Goal: Task Accomplishment & Management: Use online tool/utility

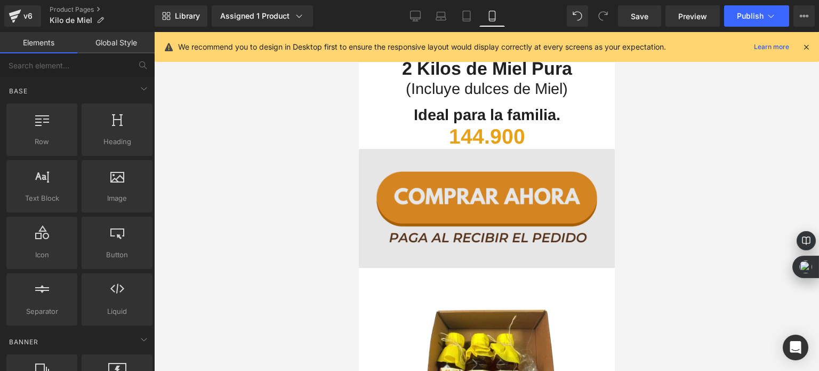
scroll to position [2213, 0]
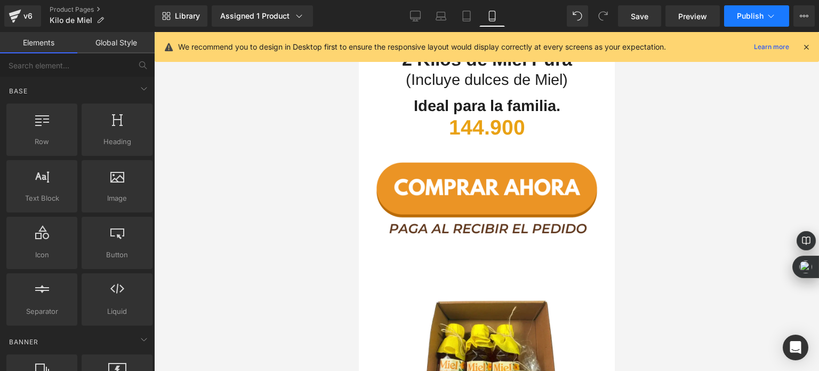
click at [742, 21] on button "Publish" at bounding box center [756, 15] width 65 height 21
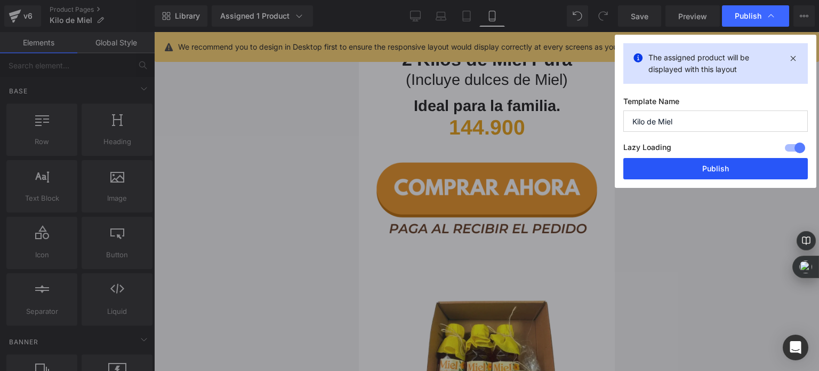
click at [698, 169] on button "Publish" at bounding box center [716, 168] width 185 height 21
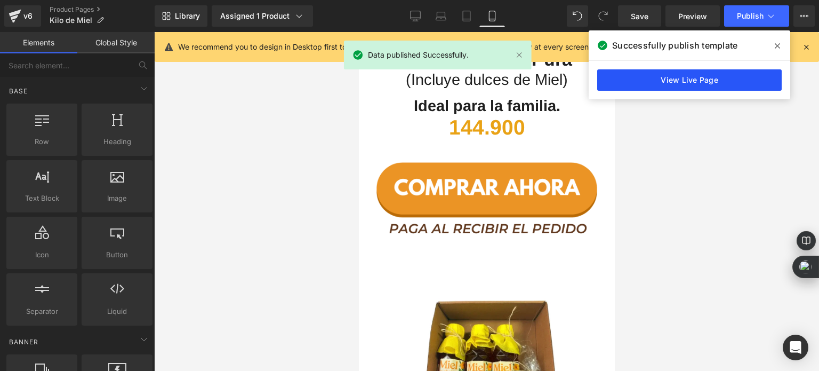
click at [699, 76] on link "View Live Page" at bounding box center [690, 79] width 185 height 21
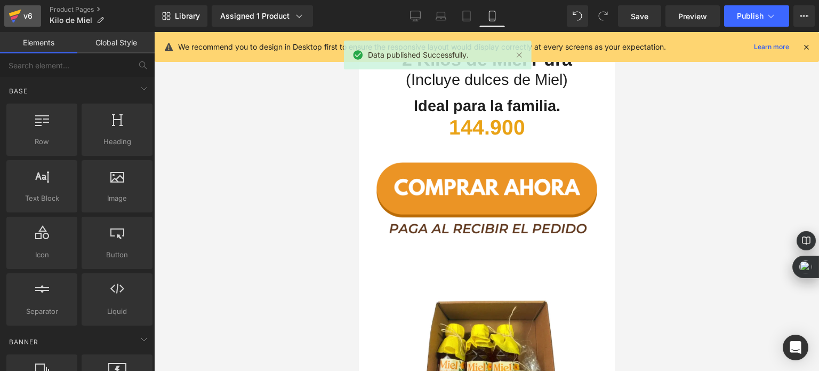
click at [4, 14] on link "v6" at bounding box center [22, 15] width 37 height 21
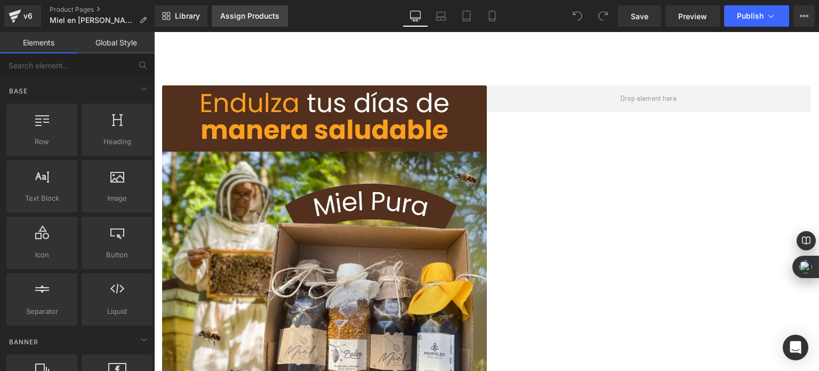
click at [250, 14] on div "Assign Products" at bounding box center [249, 16] width 59 height 9
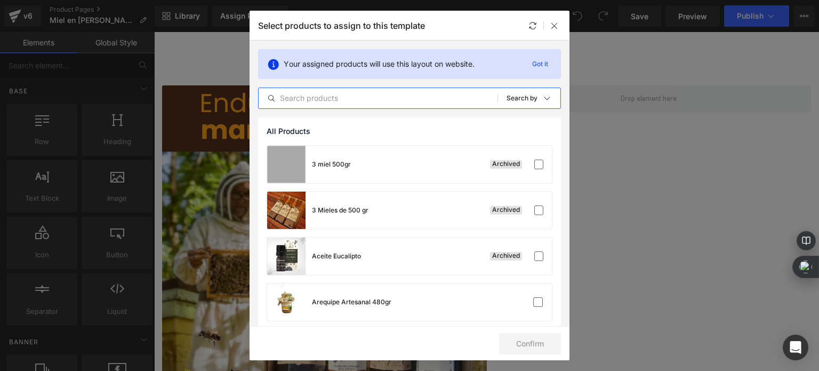
click at [345, 93] on input "text" at bounding box center [378, 98] width 239 height 13
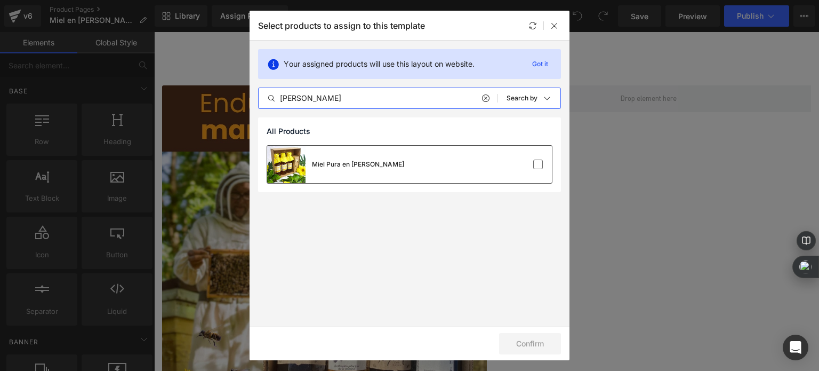
type input "[PERSON_NAME]"
click at [461, 160] on div "Miel Pura en [PERSON_NAME]" at bounding box center [409, 164] width 285 height 37
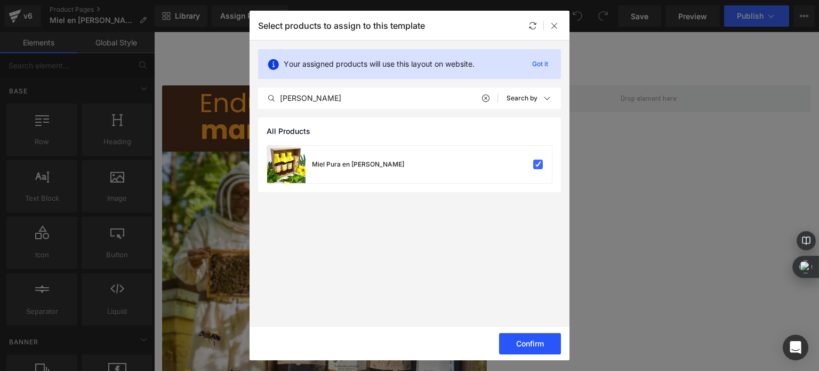
click at [524, 340] on button "Confirm" at bounding box center [530, 343] width 62 height 21
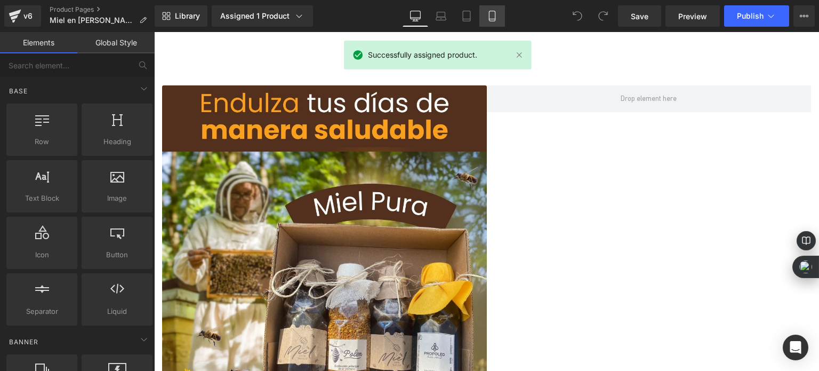
click at [485, 19] on link "Mobile" at bounding box center [493, 15] width 26 height 21
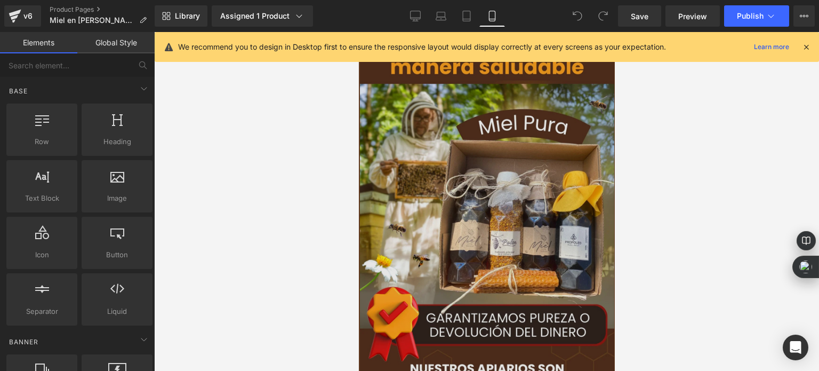
click at [427, 171] on img at bounding box center [487, 258] width 254 height 452
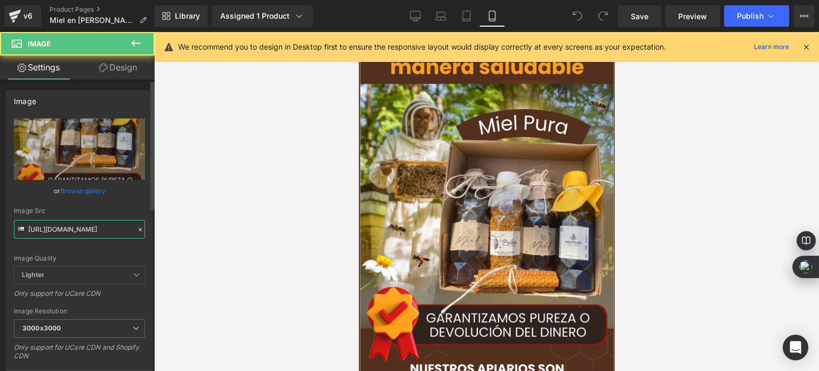
click at [93, 226] on input "[URL][DOMAIN_NAME]" at bounding box center [79, 229] width 131 height 19
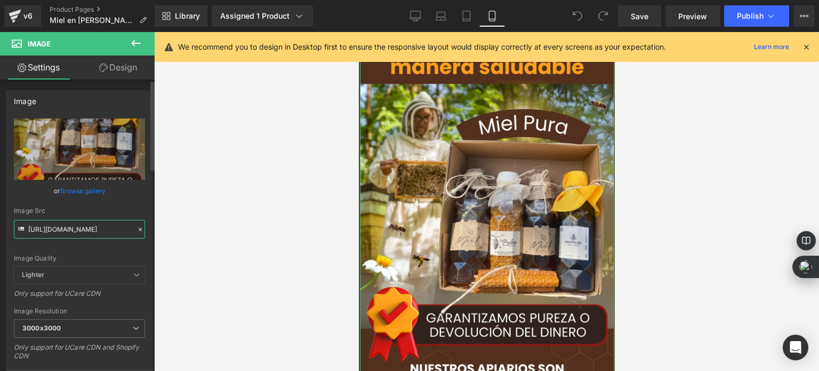
click at [93, 226] on input "[URL][DOMAIN_NAME]" at bounding box center [79, 229] width 131 height 19
paste input "57_1.webp?v=175738095"
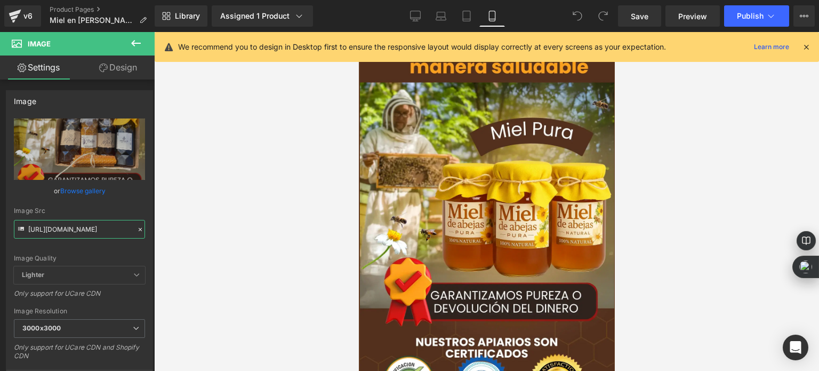
type input "[URL][DOMAIN_NAME]"
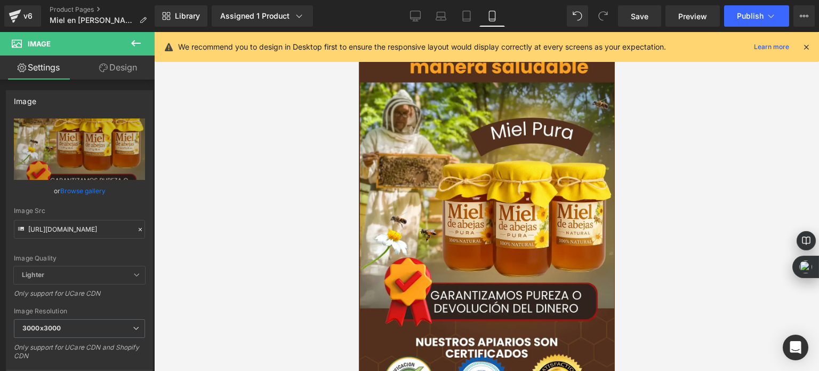
click at [322, 189] on div at bounding box center [486, 201] width 665 height 339
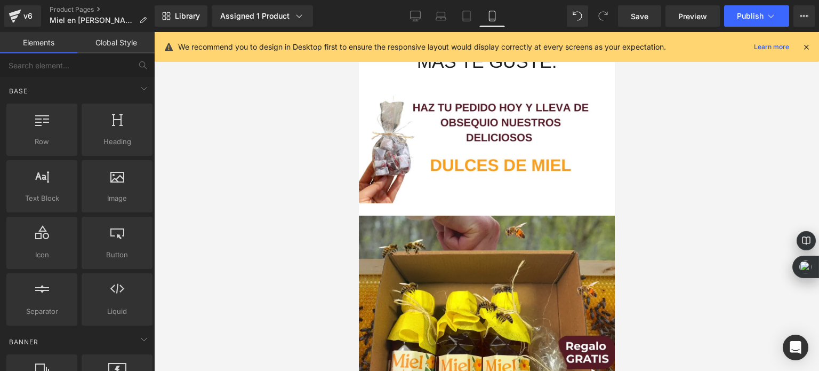
scroll to position [1280, 0]
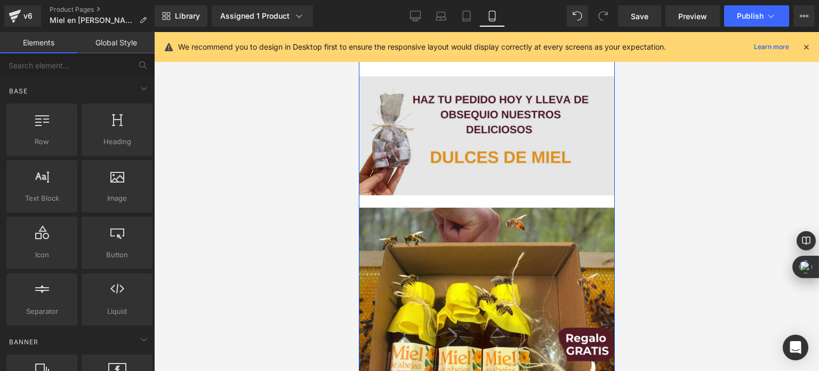
click at [438, 151] on img at bounding box center [487, 129] width 256 height 131
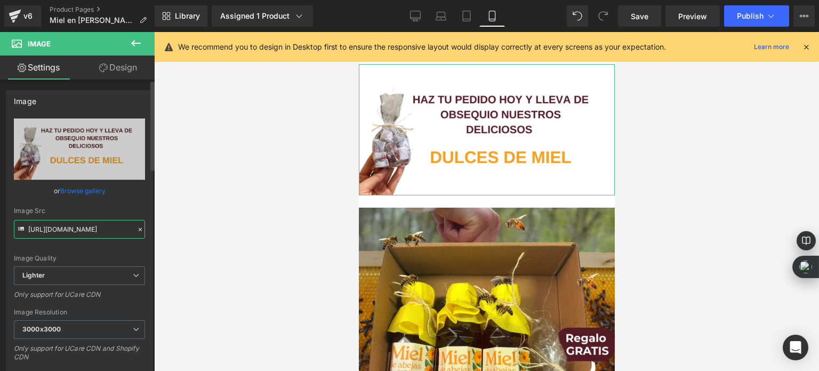
click at [94, 230] on input "[URL][DOMAIN_NAME]" at bounding box center [79, 229] width 131 height 19
paste input "[DOMAIN_NAME][URL]"
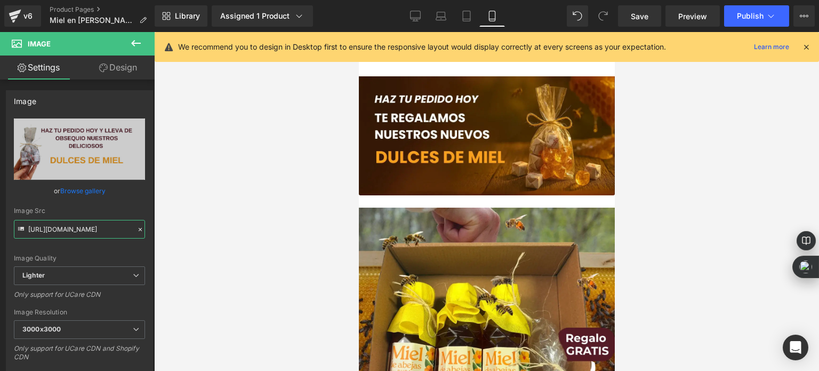
type input "[URL][DOMAIN_NAME]"
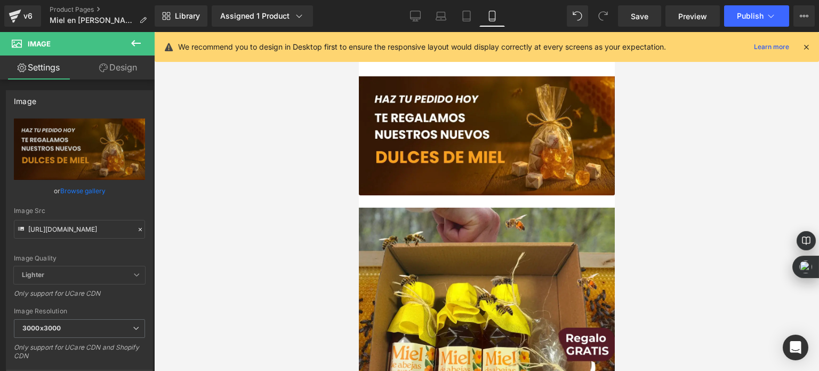
scroll to position [0, 0]
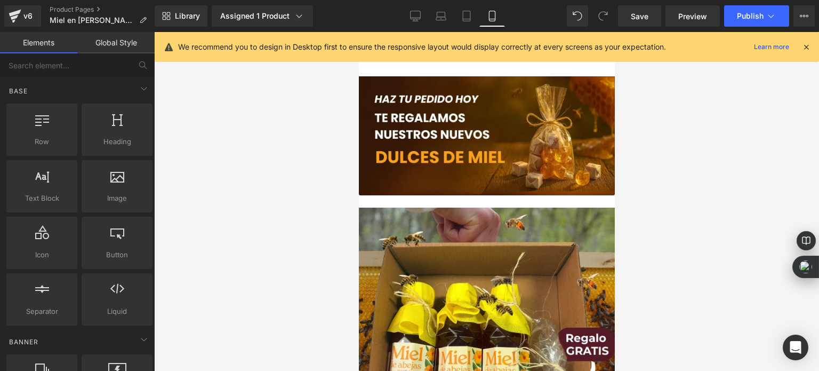
click at [316, 240] on div at bounding box center [486, 201] width 665 height 339
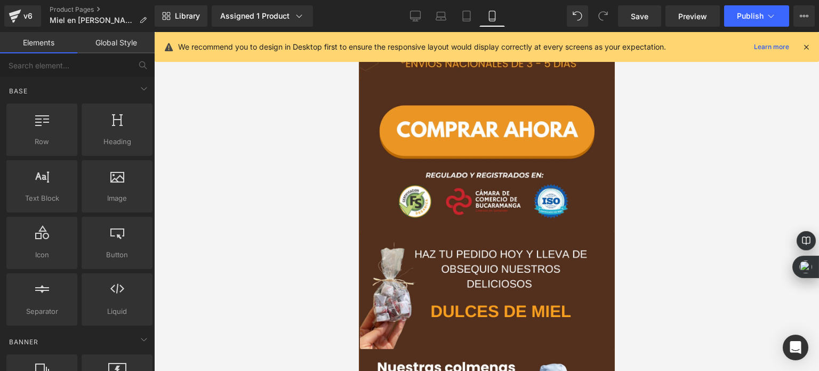
scroll to position [373, 0]
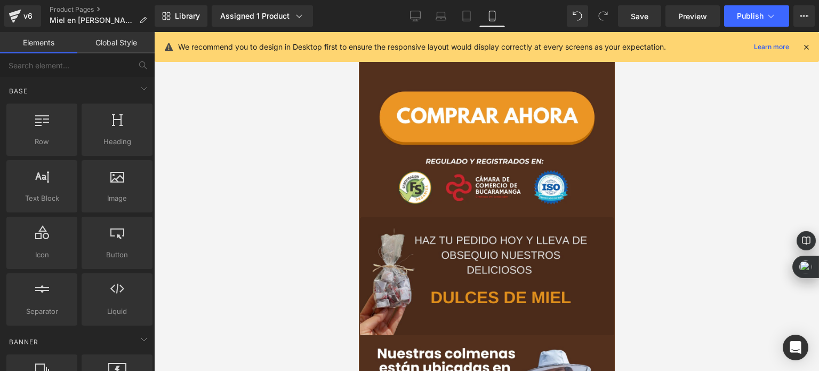
click at [450, 244] on img at bounding box center [487, 276] width 254 height 118
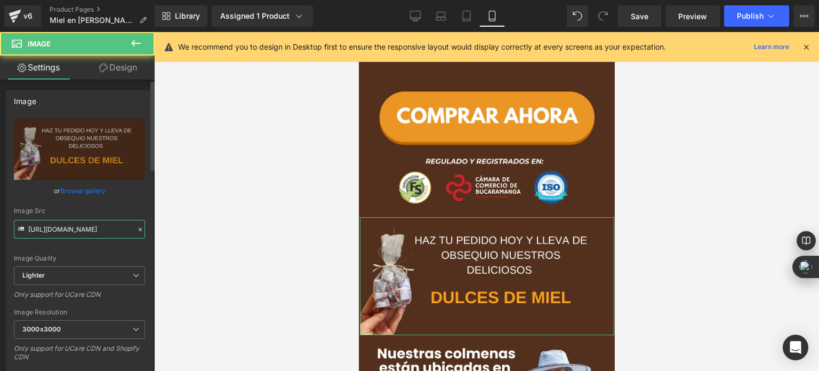
click at [81, 233] on input "[URL][DOMAIN_NAME]" at bounding box center [79, 229] width 131 height 19
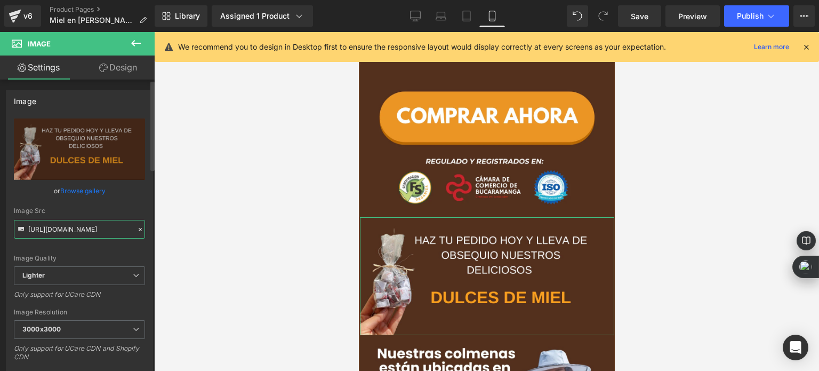
click at [81, 233] on input "[URL][DOMAIN_NAME]" at bounding box center [79, 229] width 131 height 19
paste input "[DOMAIN_NAME][URL]"
type input "[URL][DOMAIN_NAME]"
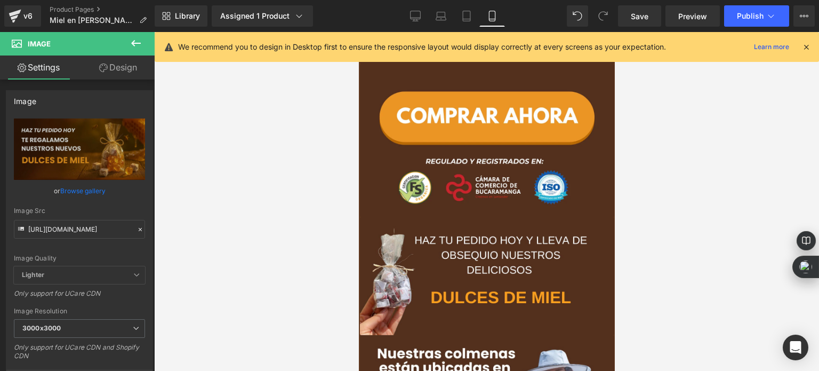
click at [237, 211] on div at bounding box center [486, 201] width 665 height 339
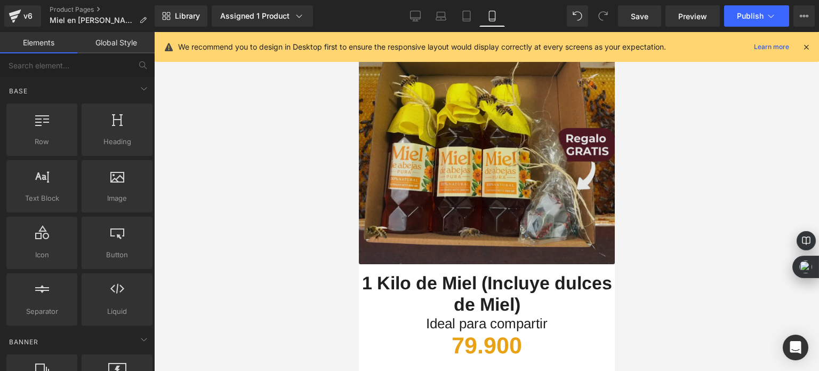
scroll to position [1387, 0]
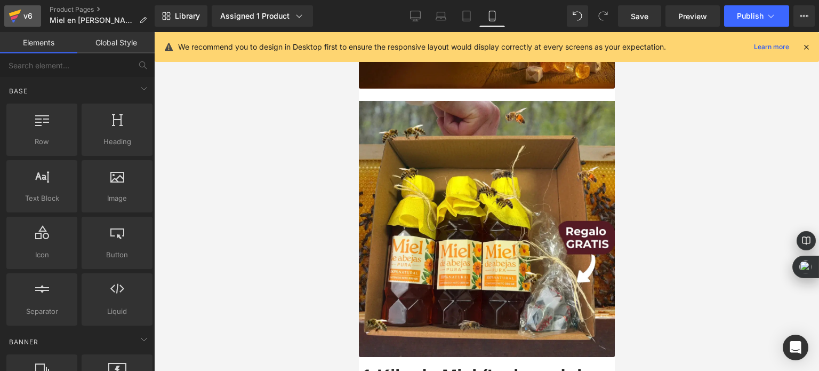
click at [33, 20] on div "v6" at bounding box center [27, 16] width 13 height 14
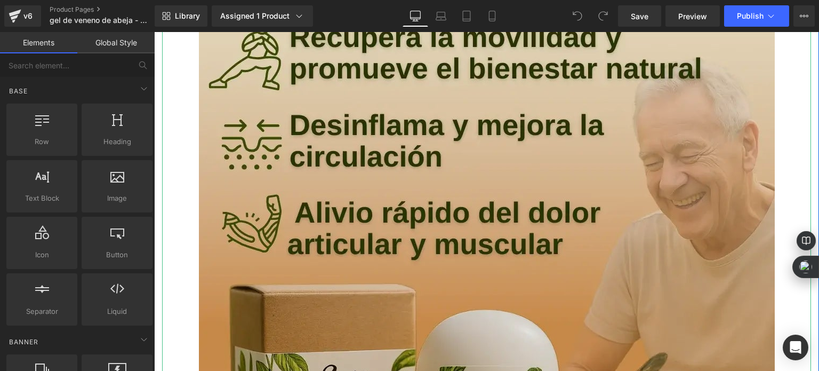
scroll to position [213, 0]
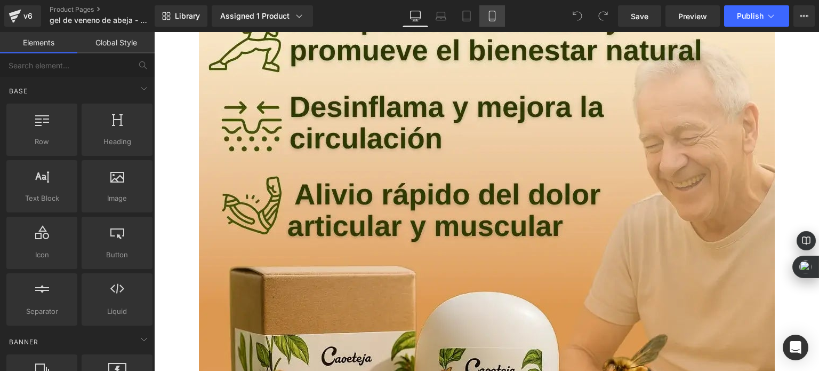
click at [489, 16] on icon at bounding box center [492, 16] width 6 height 10
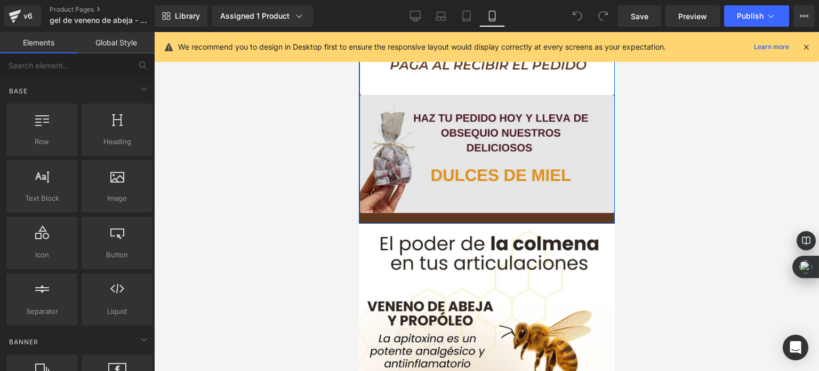
scroll to position [533, 0]
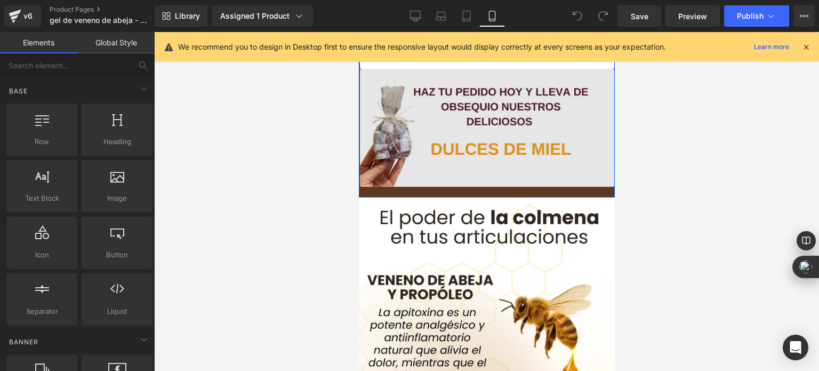
click at [435, 124] on img at bounding box center [487, 128] width 254 height 118
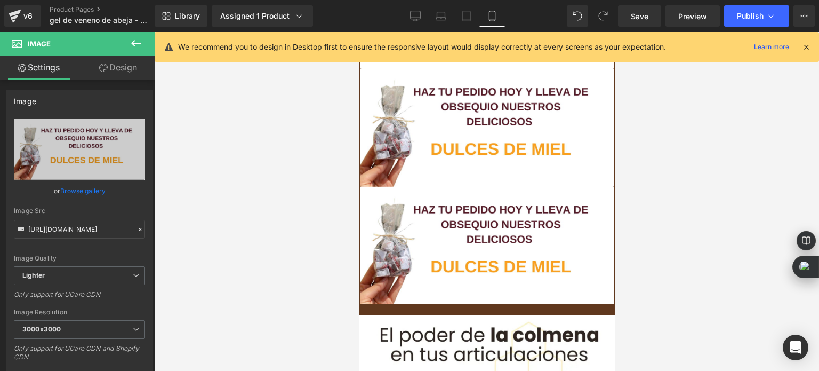
click at [314, 171] on div at bounding box center [486, 201] width 665 height 339
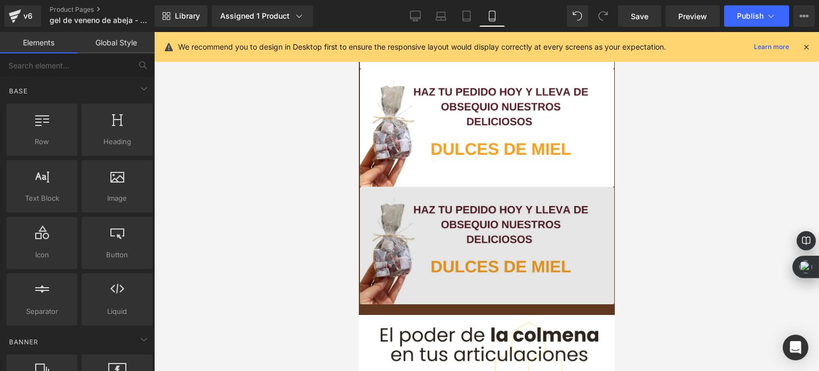
click at [418, 218] on img at bounding box center [487, 246] width 254 height 118
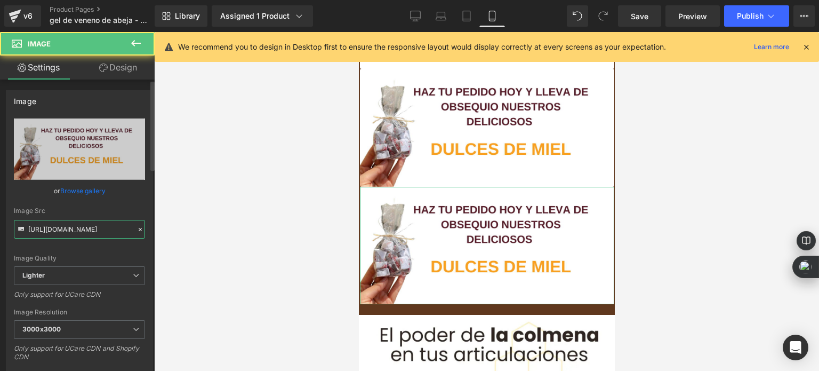
click at [89, 232] on input "[URL][DOMAIN_NAME]" at bounding box center [79, 229] width 131 height 19
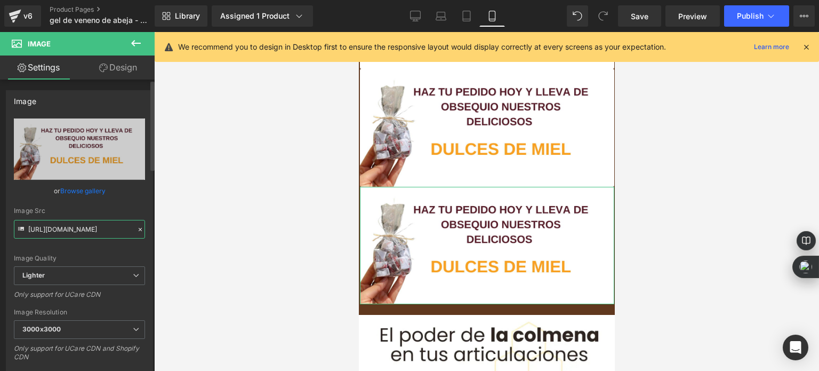
click at [89, 232] on input "[URL][DOMAIN_NAME]" at bounding box center [79, 229] width 131 height 19
paste input "cdn.shopify.com/s/files/1/0535/0549/1125/files/Endulza_tus_dias_de_manera_salud…"
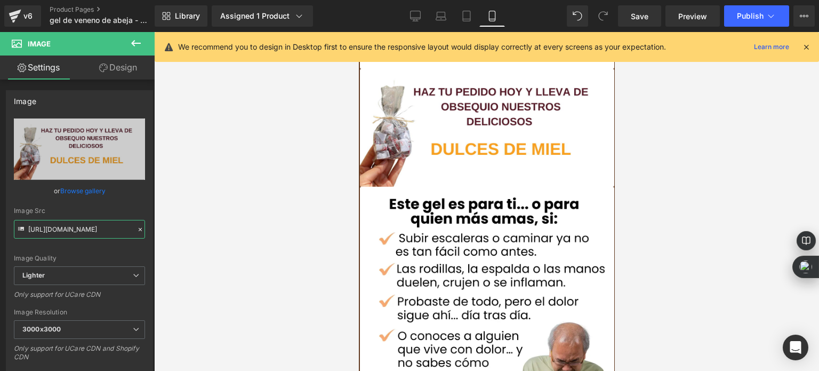
type input "https://cdn.shopify.com/s/files/1/0535/0549/1125/files/Endulza_tus_dias_de_mane…"
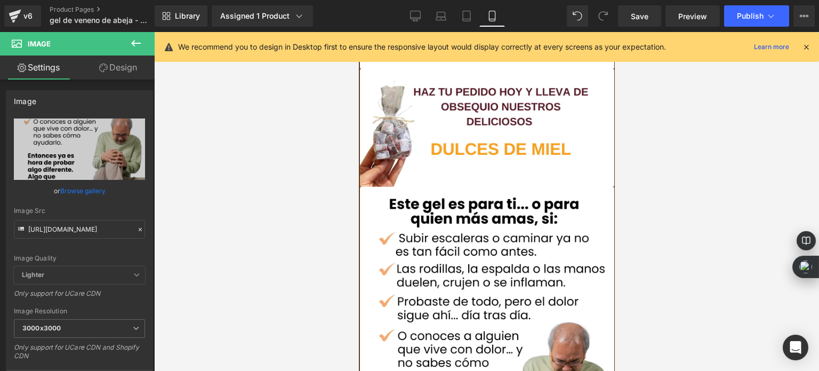
click at [257, 182] on div at bounding box center [486, 201] width 665 height 339
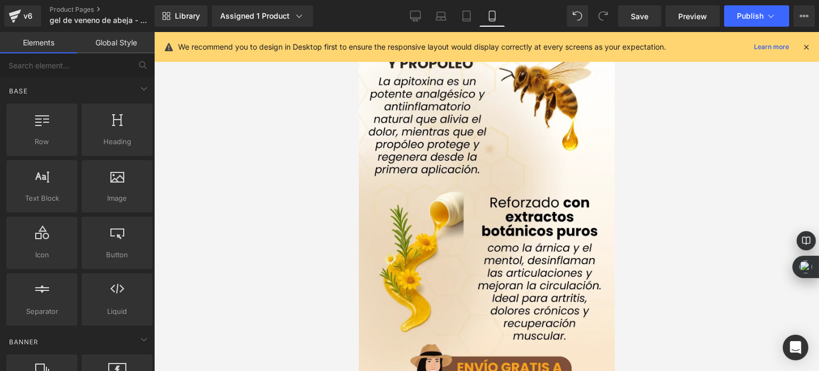
scroll to position [1174, 0]
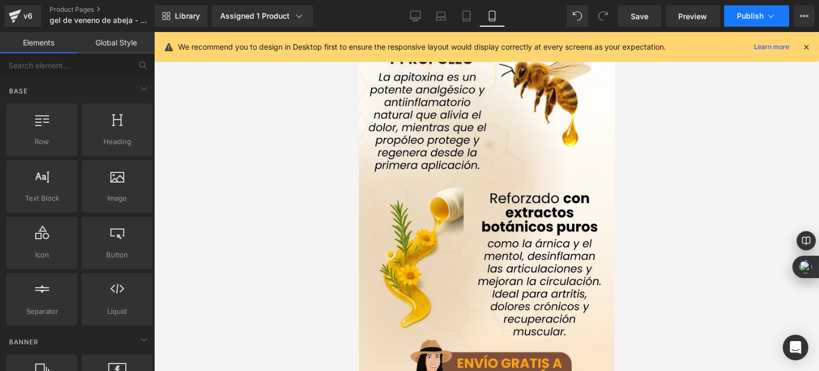
click at [755, 6] on button "Publish" at bounding box center [756, 15] width 65 height 21
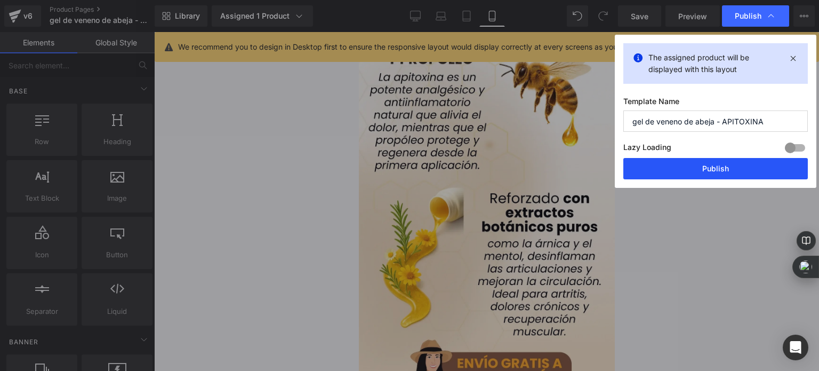
click at [690, 169] on button "Publish" at bounding box center [716, 168] width 185 height 21
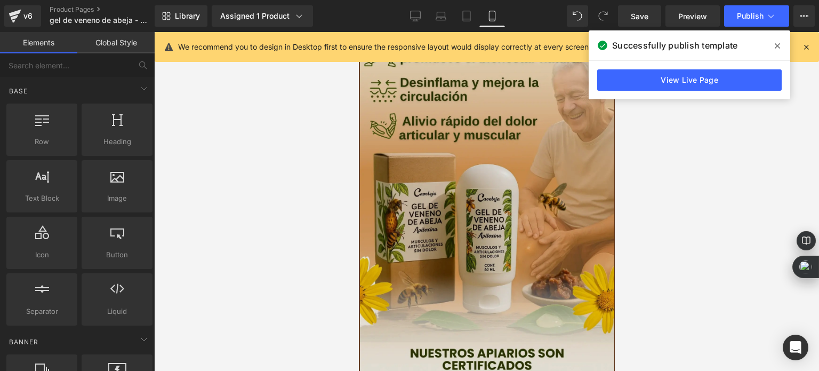
scroll to position [0, 0]
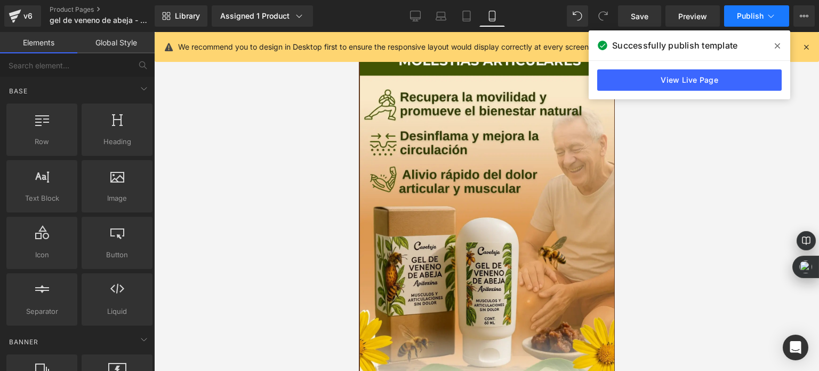
click at [732, 15] on button "Publish" at bounding box center [756, 15] width 65 height 21
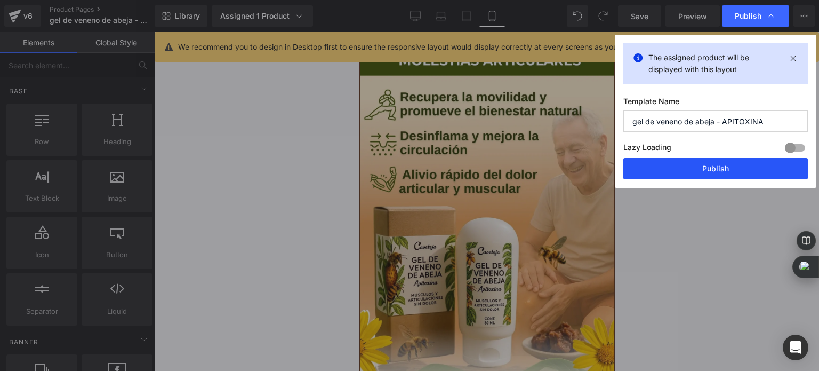
click at [702, 161] on button "Publish" at bounding box center [716, 168] width 185 height 21
